Goal: Navigation & Orientation: Find specific page/section

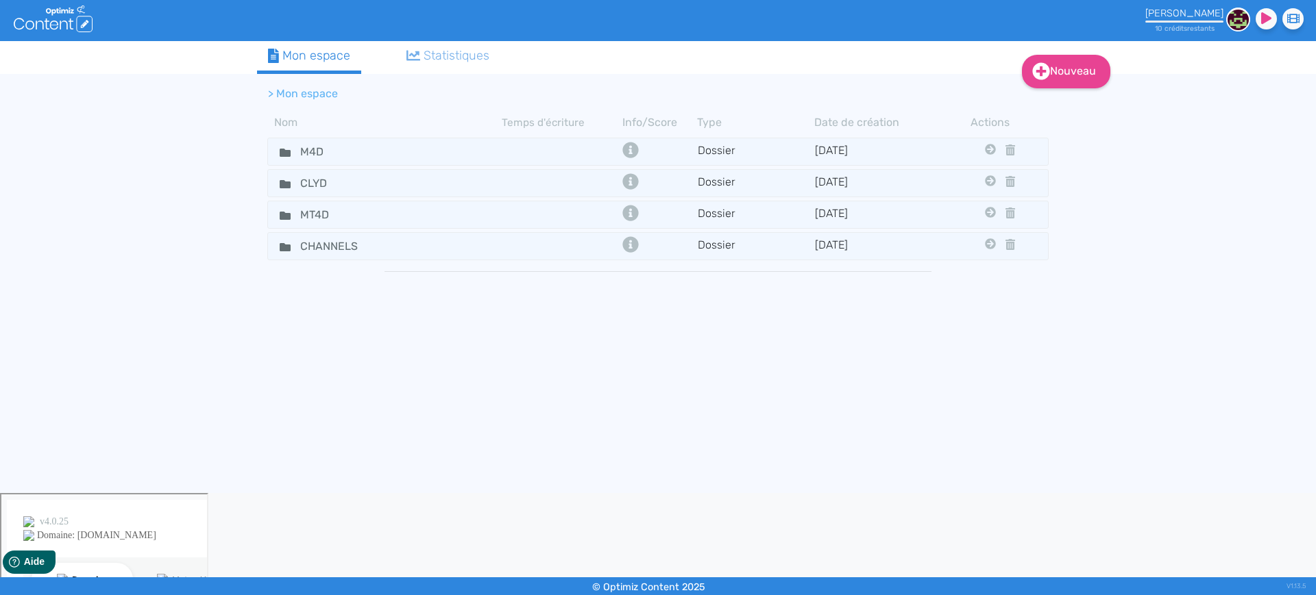
click at [450, 51] on div "Statistiques" at bounding box center [448, 56] width 84 height 19
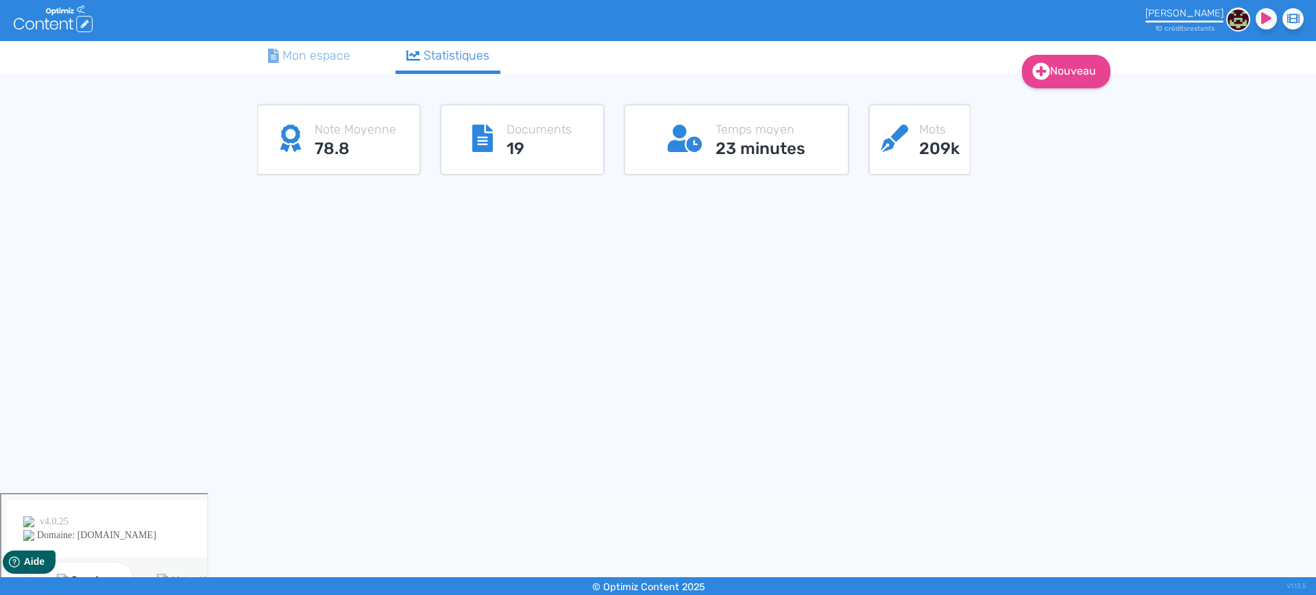
click at [1196, 21] on div at bounding box center [1184, 22] width 78 height 2
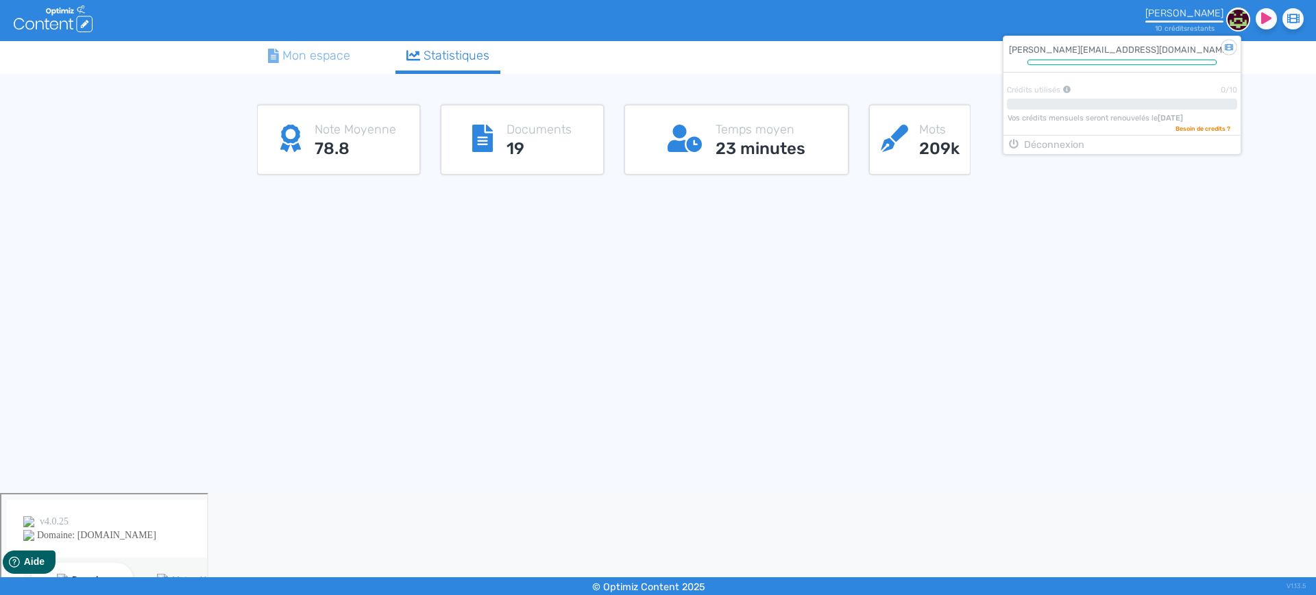
click at [1137, 270] on div "Nouveau Contenu Dossier Mon espace Statistiques > Mon espace Nom Temps d'écritu…" at bounding box center [658, 267] width 1316 height 452
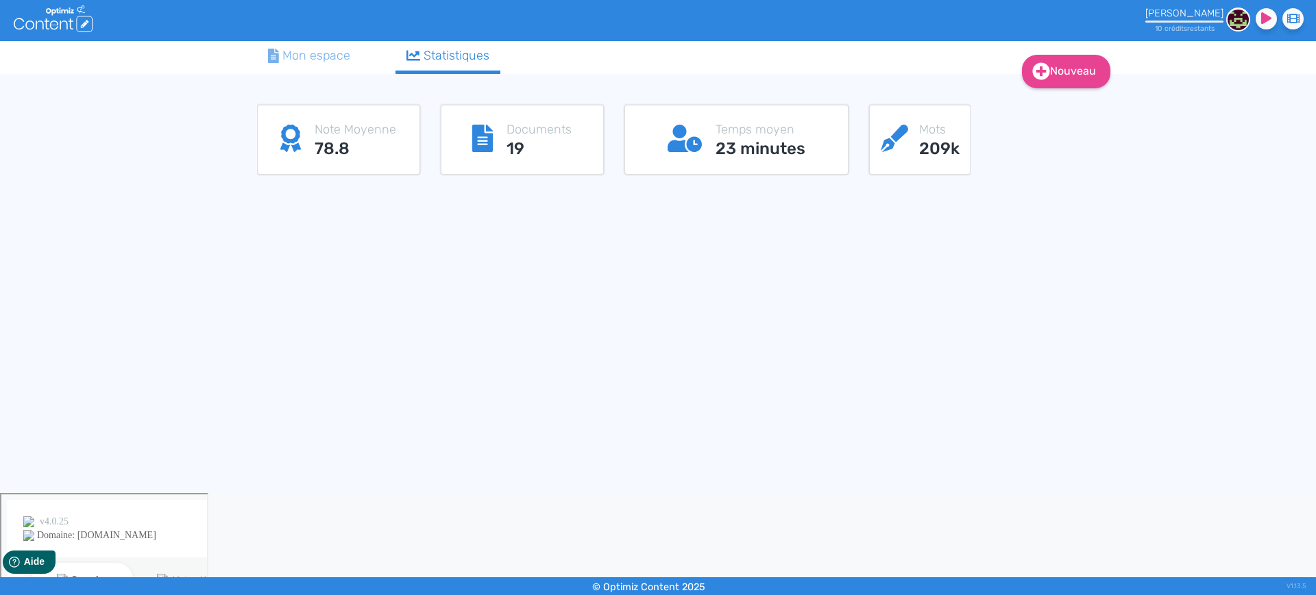
click at [912, 141] on div "Mots 209k" at bounding box center [919, 139] width 73 height 41
click at [340, 43] on link "Mon espace" at bounding box center [309, 55] width 104 height 29
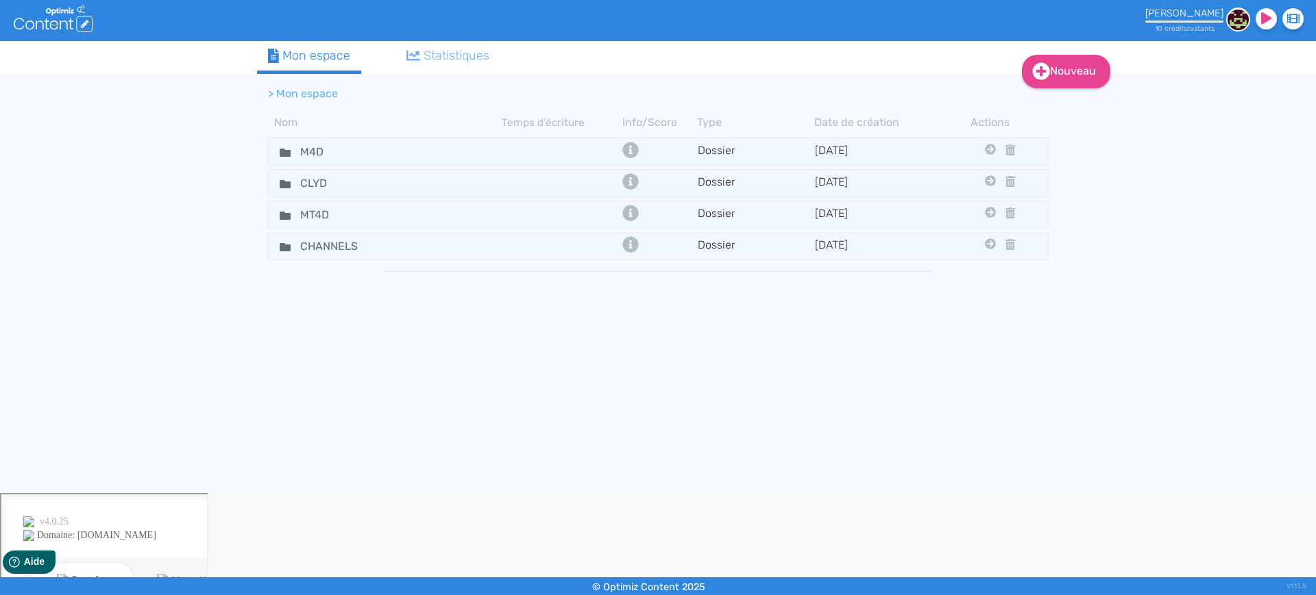
click at [1182, 158] on div "Nouveau Contenu Dossier Mon espace Statistiques > Mon espace Nom Temps d'écritu…" at bounding box center [658, 267] width 1316 height 452
